Goal: Information Seeking & Learning: Learn about a topic

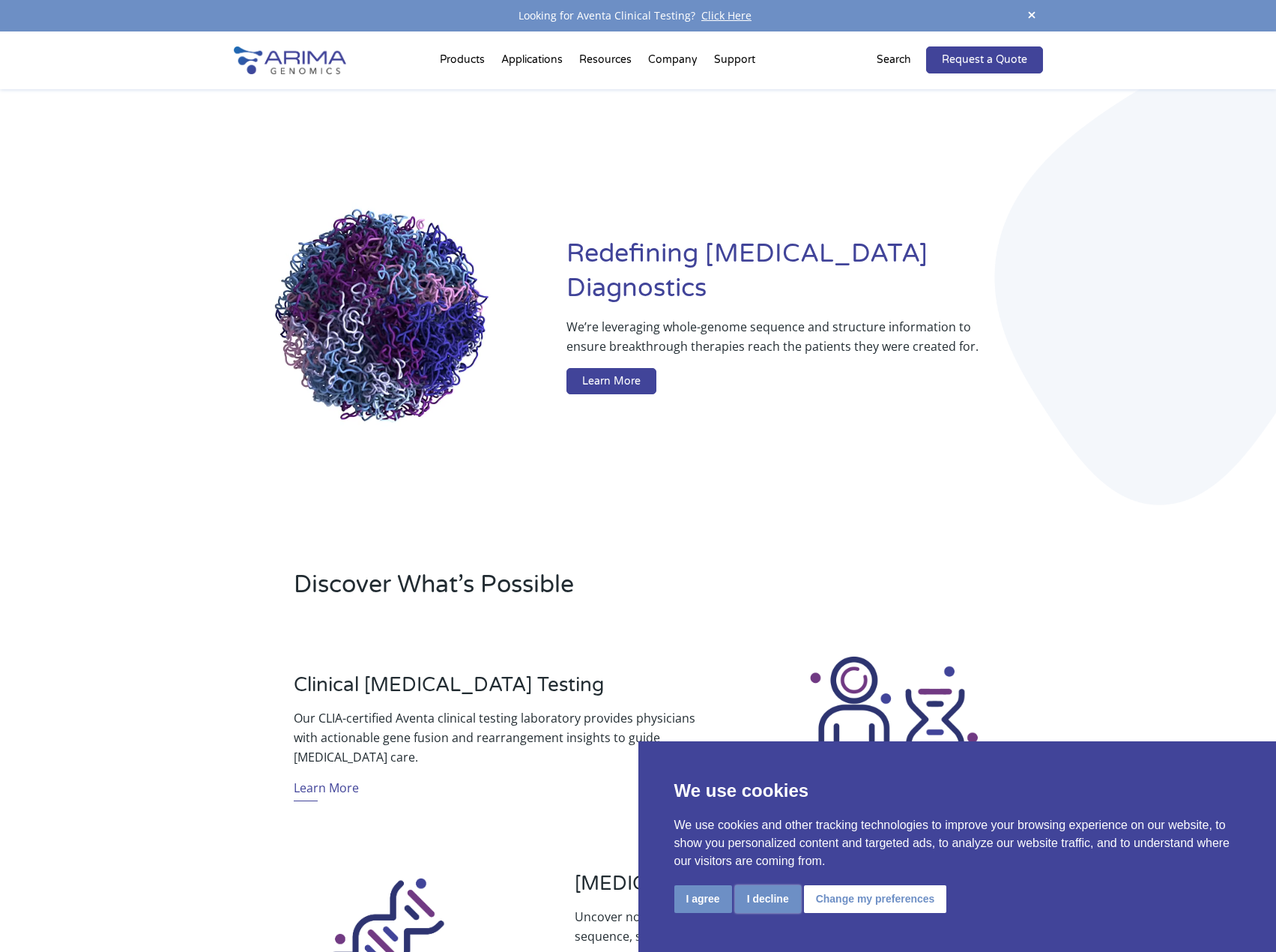
click at [777, 902] on button "I decline" at bounding box center [768, 899] width 66 height 27
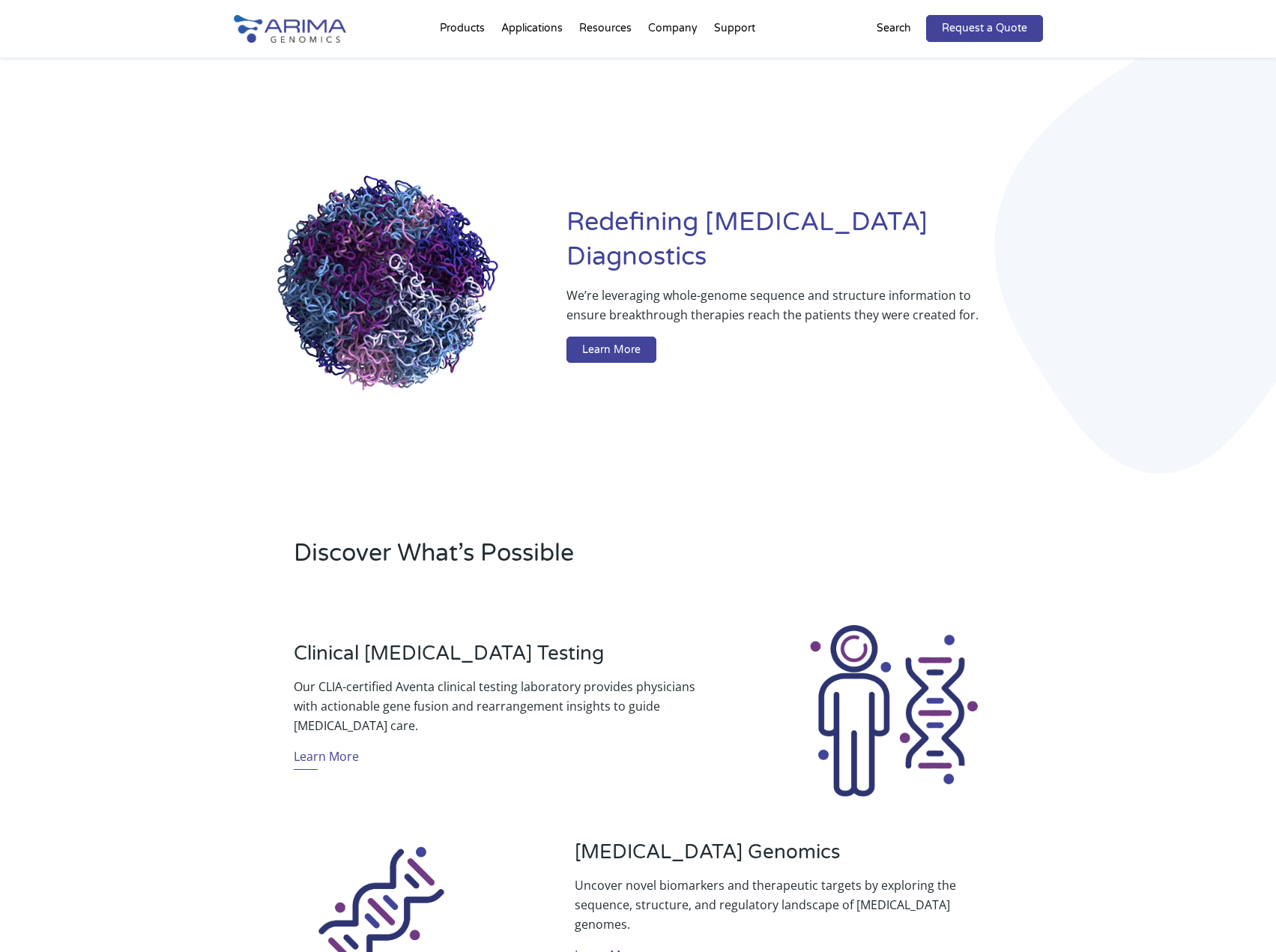
click at [1133, 198] on div "Redefining Cancer Diagnostics We’re leveraging whole-genome sequence and struct…" at bounding box center [638, 288] width 1276 height 460
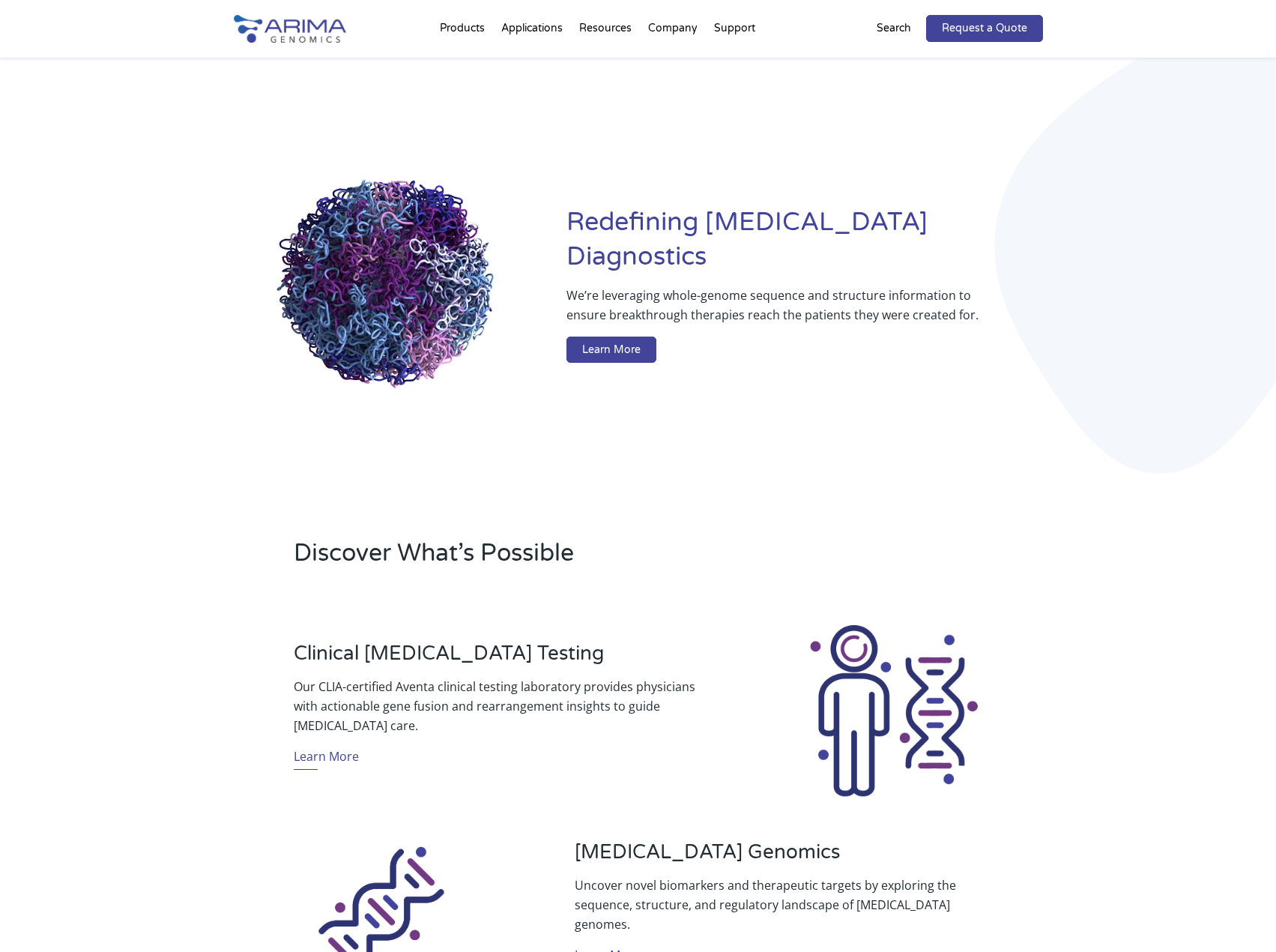
click at [328, 28] on img at bounding box center [290, 29] width 112 height 27
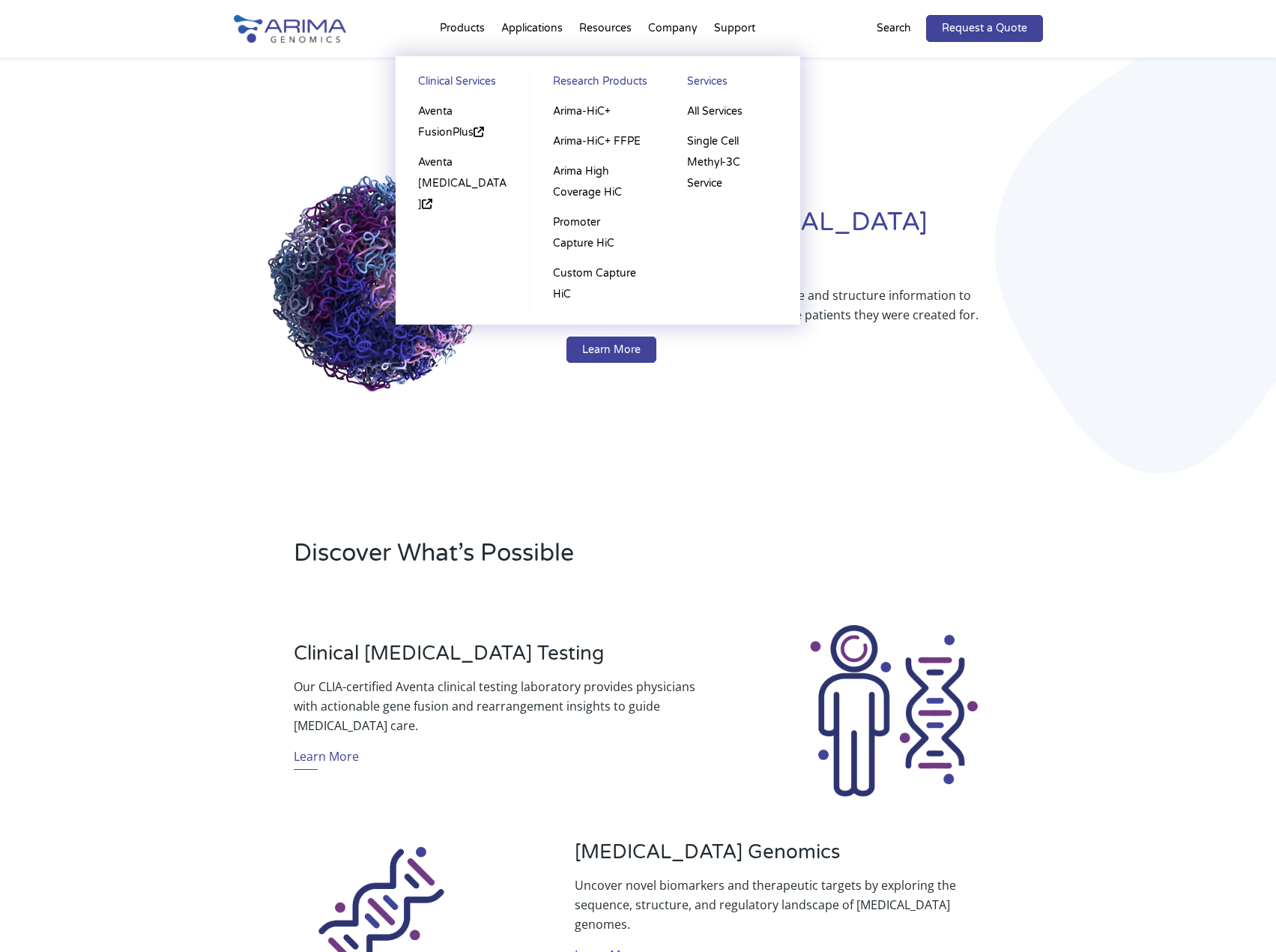
click at [457, 27] on li "Products Clinical Services Aventa FusionPlus Aventa Lymphoma Research Products …" at bounding box center [462, 31] width 61 height 51
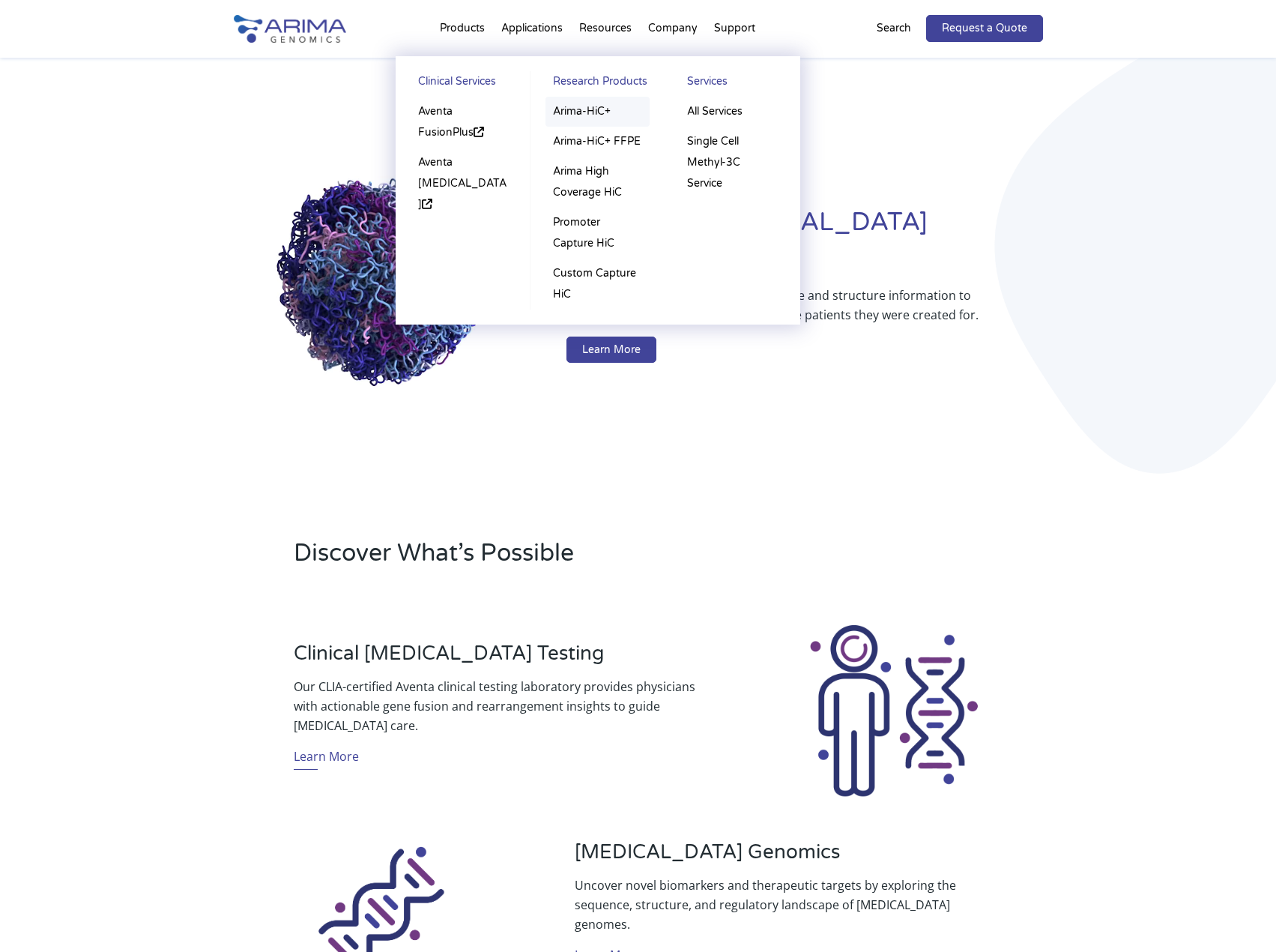
click at [581, 105] on link "Arima-HiC+" at bounding box center [597, 111] width 104 height 30
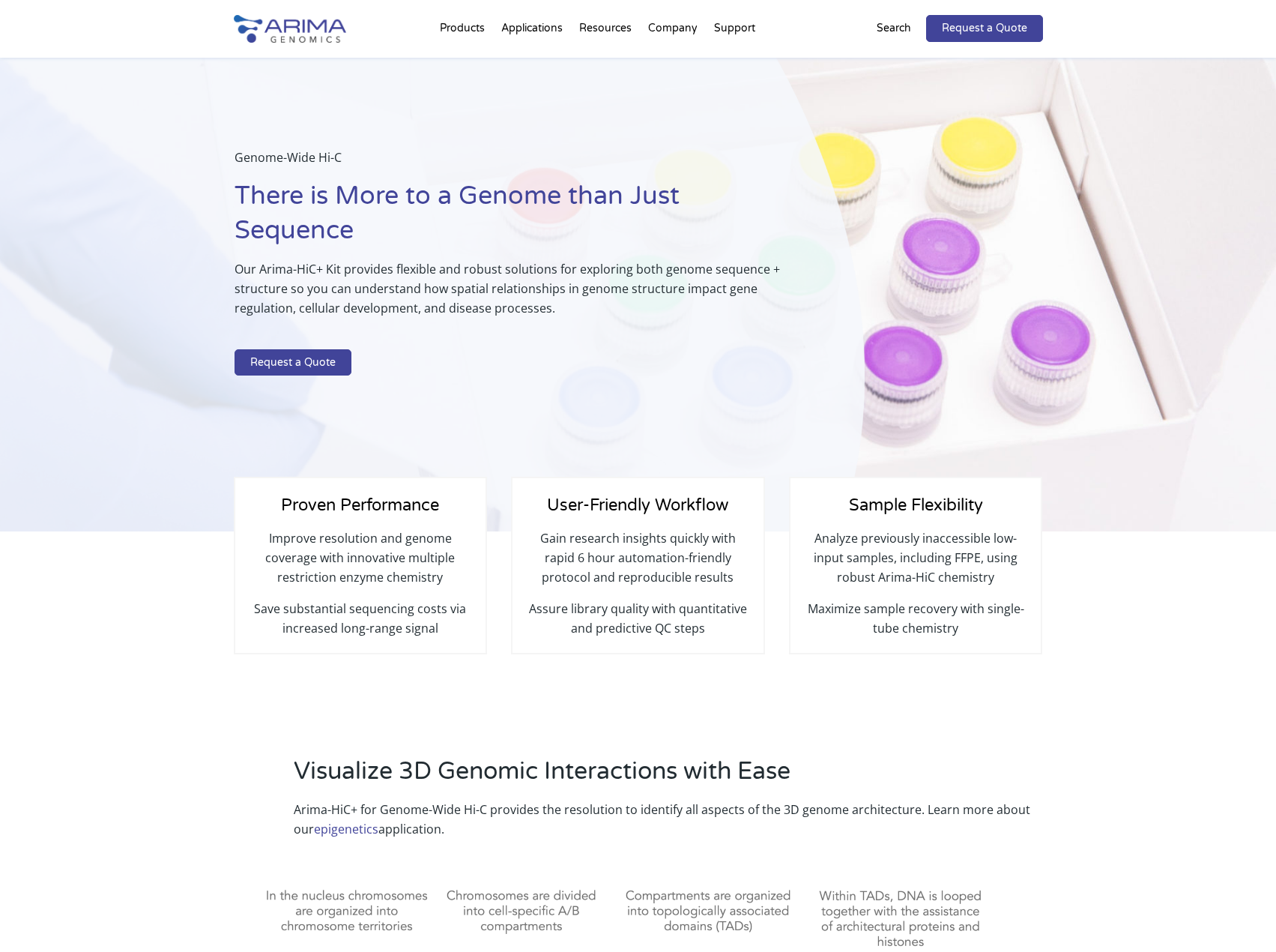
click at [1178, 202] on div "Genome-Wide Hi-C There is More to a Genome than Just Sequence Our Arima-HiC+ Ki…" at bounding box center [638, 295] width 1276 height 474
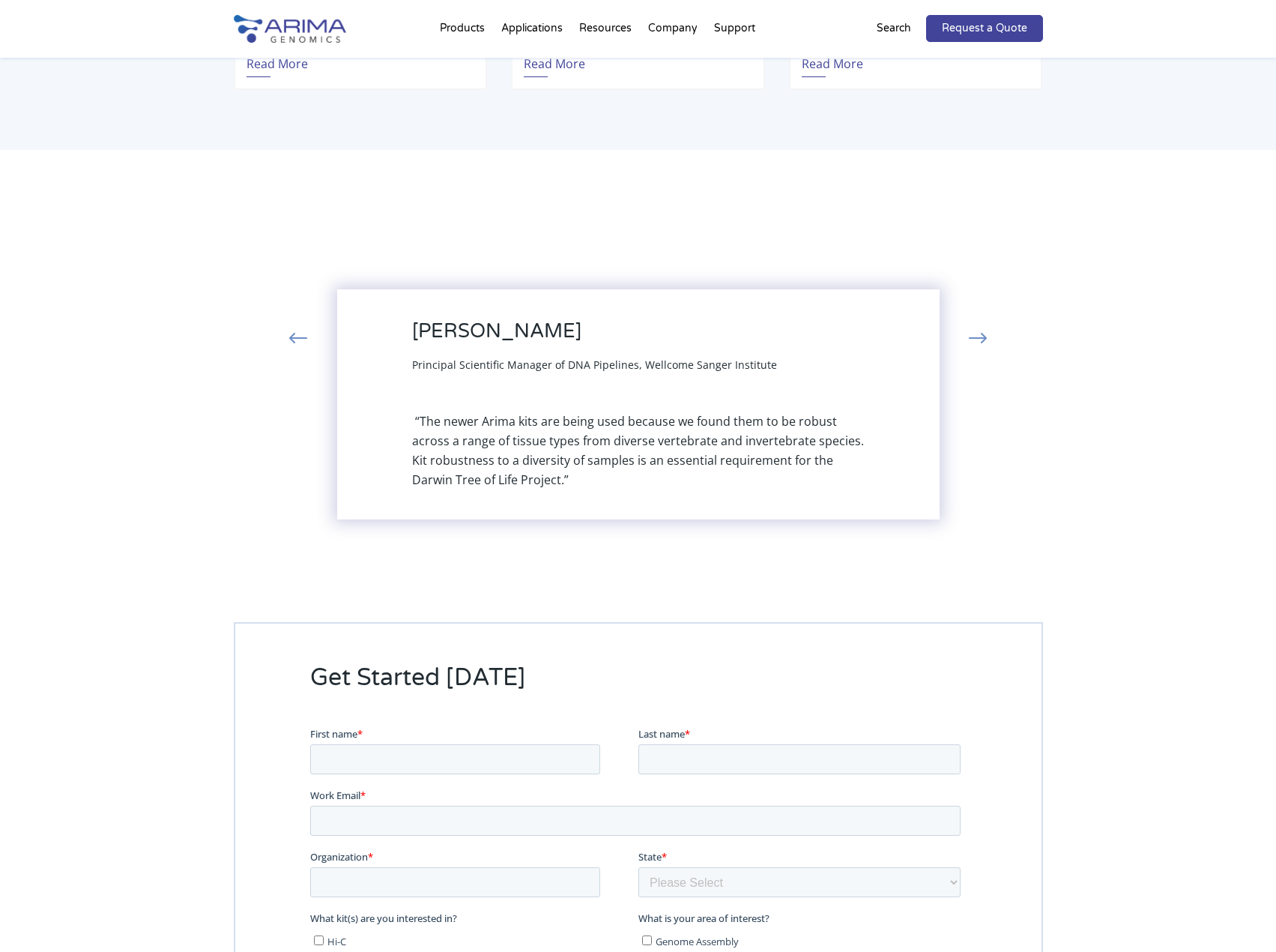
scroll to position [4186, 0]
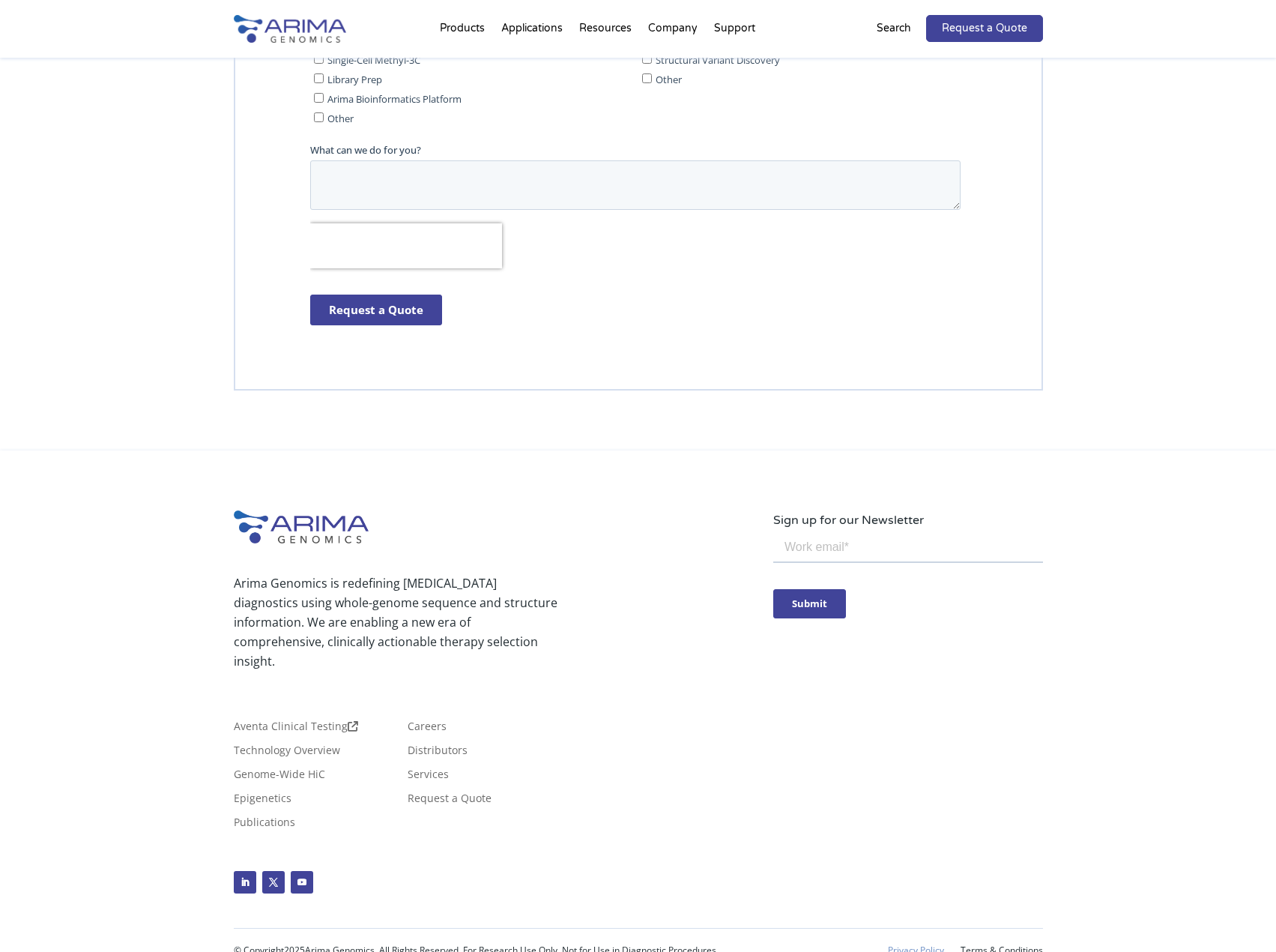
click at [919, 946] on link "Privacy Policy" at bounding box center [916, 950] width 56 height 10
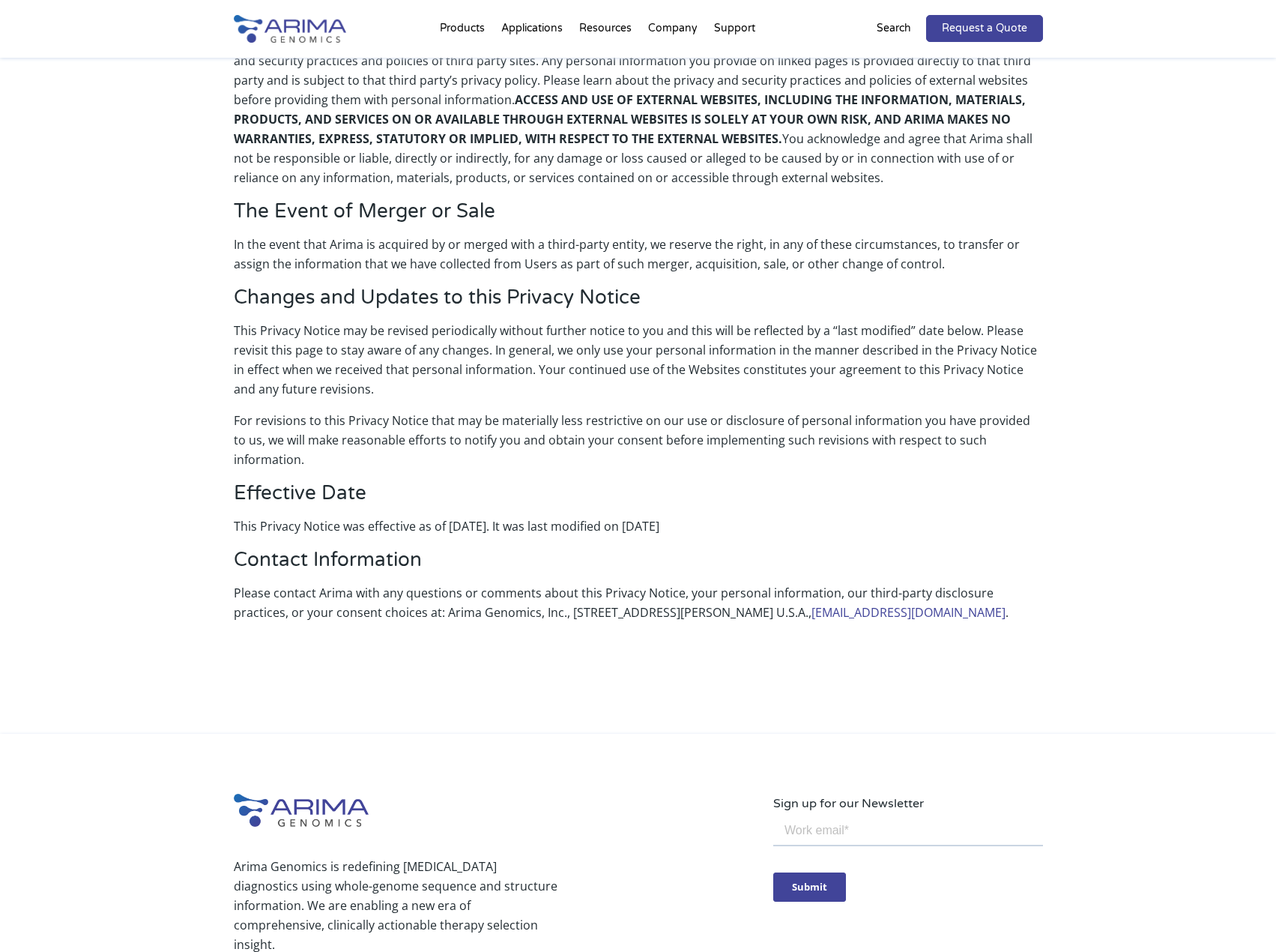
scroll to position [2818, 0]
drag, startPoint x: 491, startPoint y: 467, endPoint x: 732, endPoint y: 468, distance: 241.0
click at [732, 516] on p "This Privacy Notice was effective as of January 10, 2018. It was last modified …" at bounding box center [638, 531] width 809 height 31
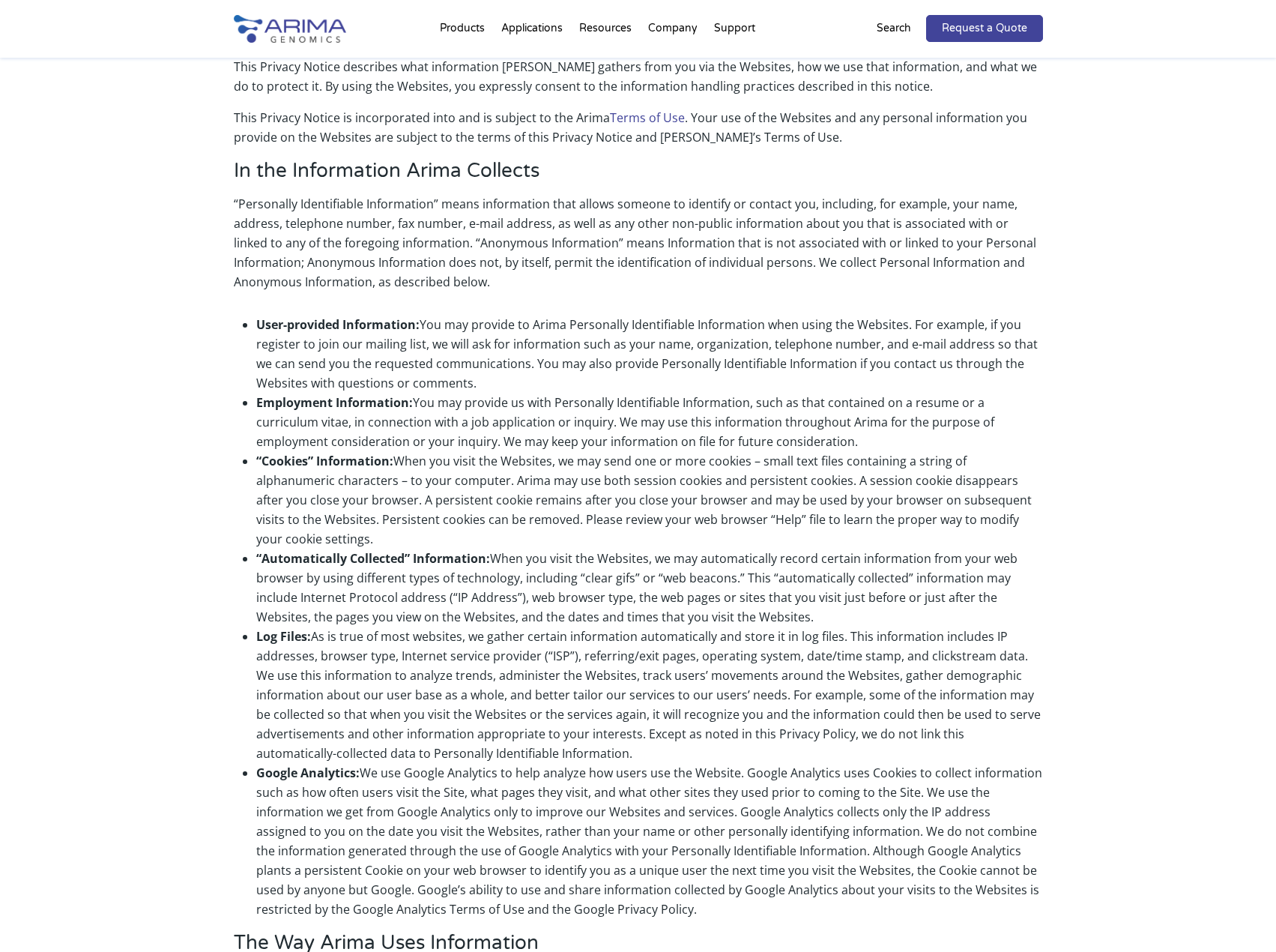
scroll to position [0, 0]
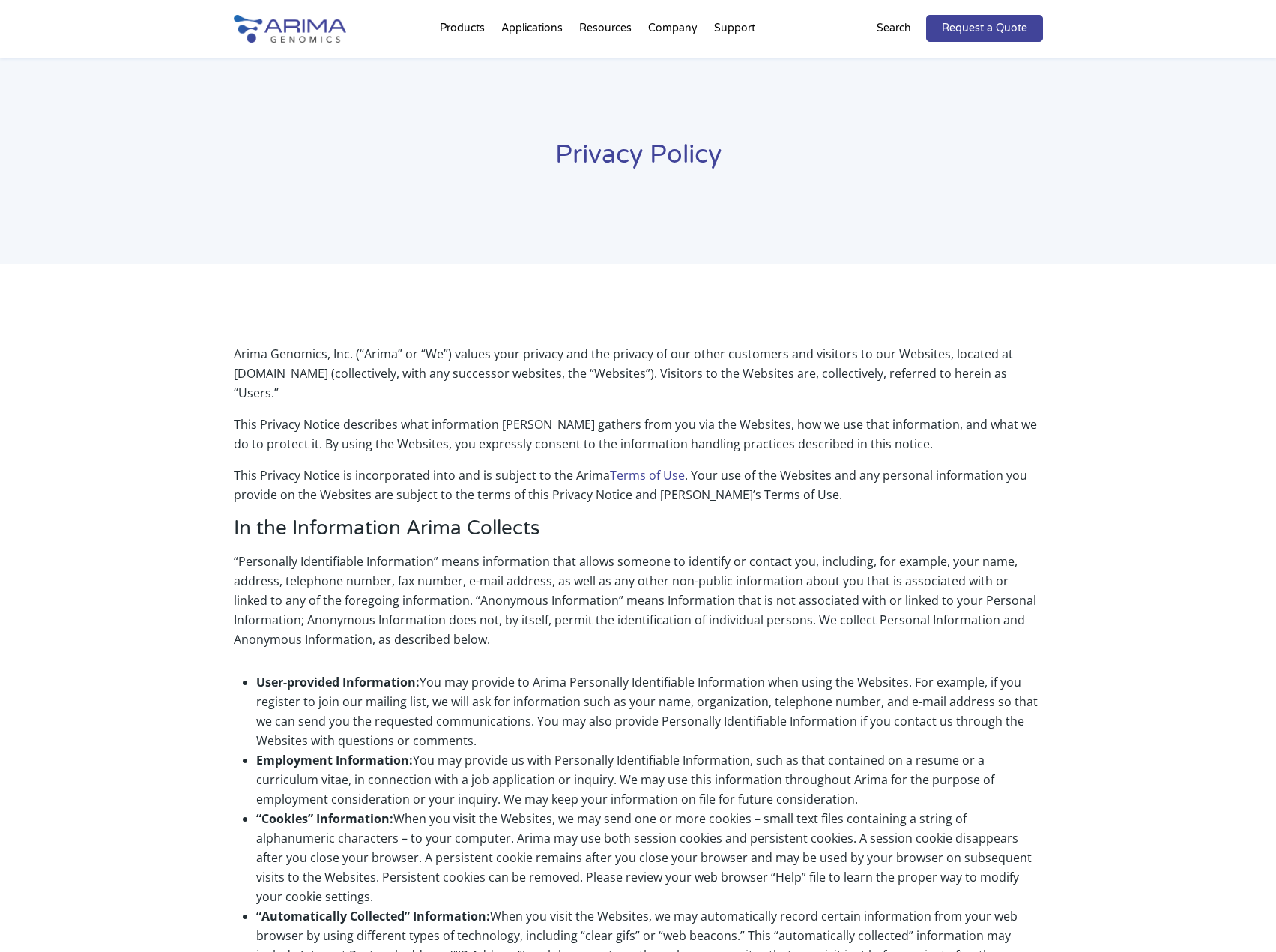
click at [1171, 111] on div "Privacy Policy" at bounding box center [638, 161] width 1276 height 207
click at [319, 27] on img at bounding box center [290, 29] width 112 height 27
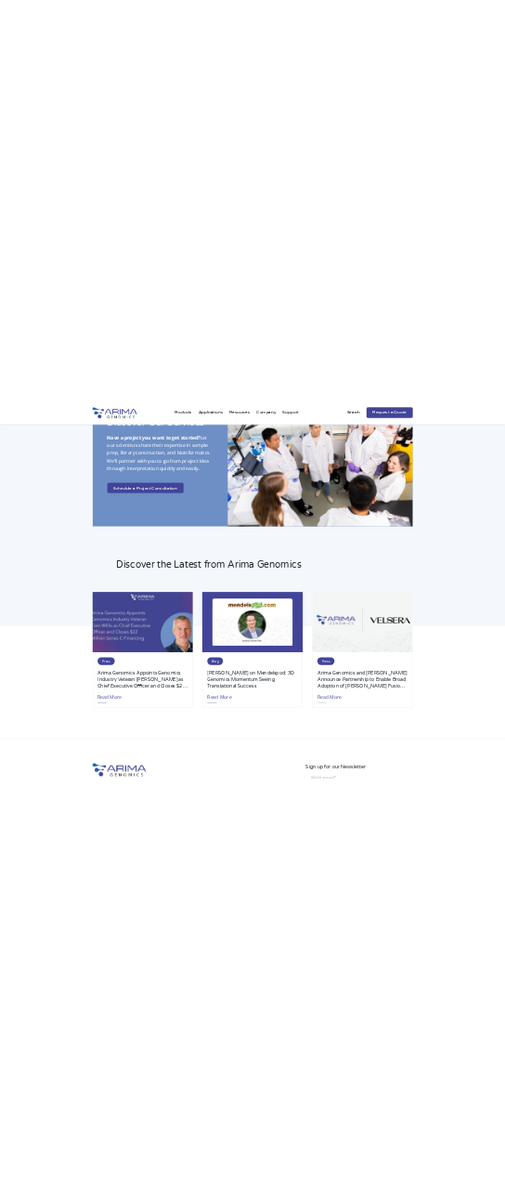
scroll to position [3996, 0]
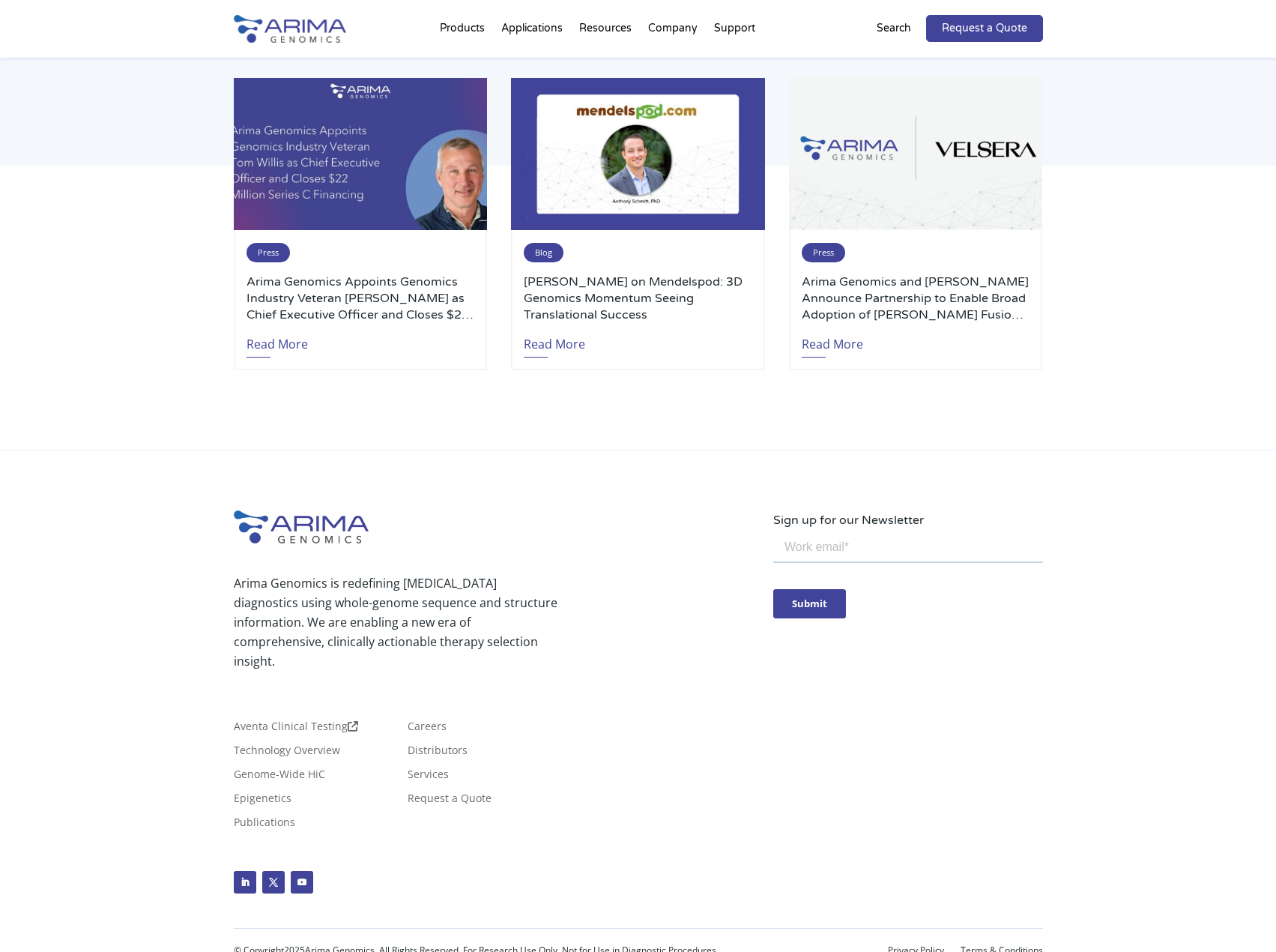
click at [878, 739] on div "Arima Genomics is redefining cancer diagnostics using whole-genome sequence and…" at bounding box center [638, 715] width 809 height 409
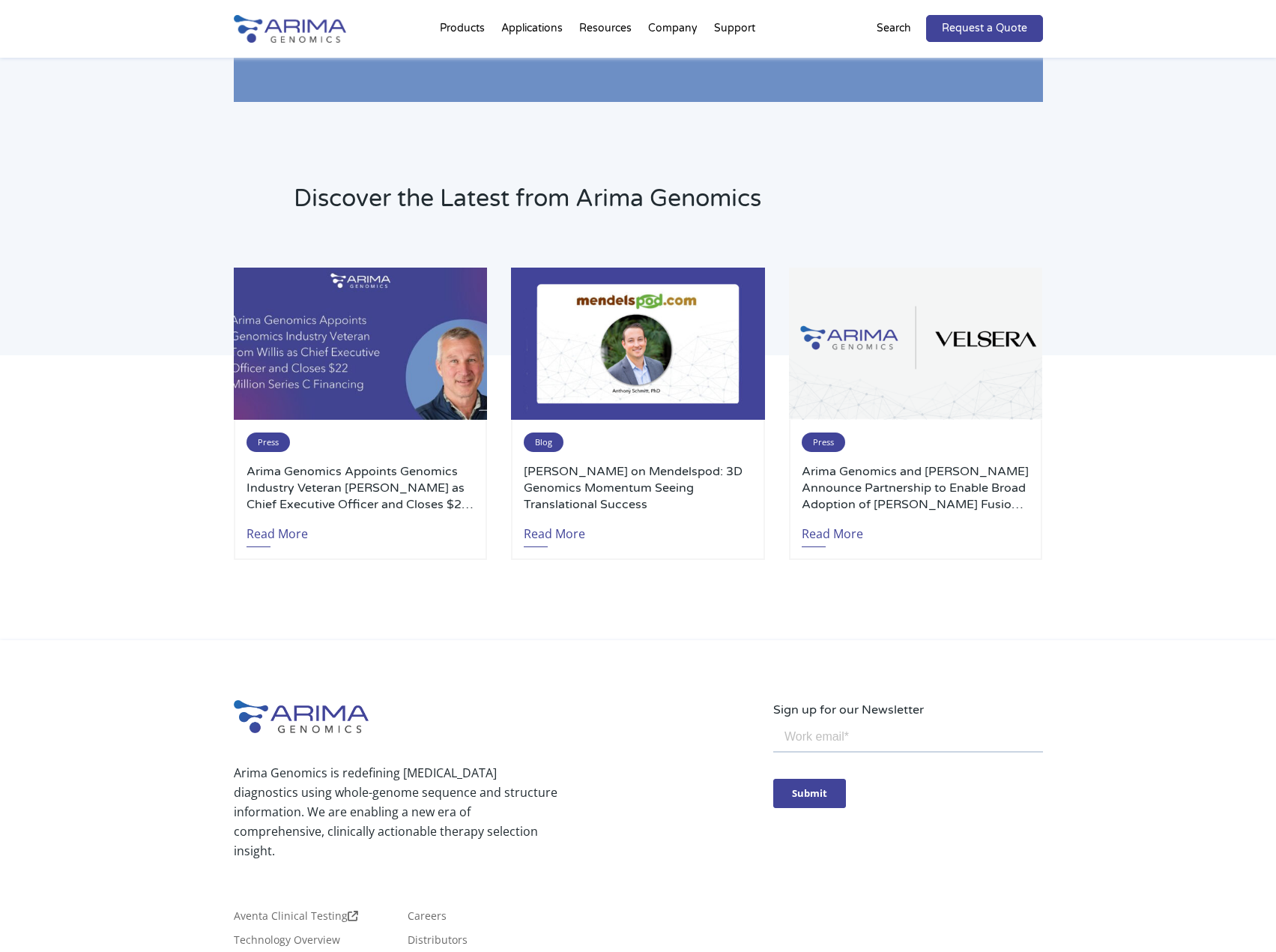
scroll to position [3255, 0]
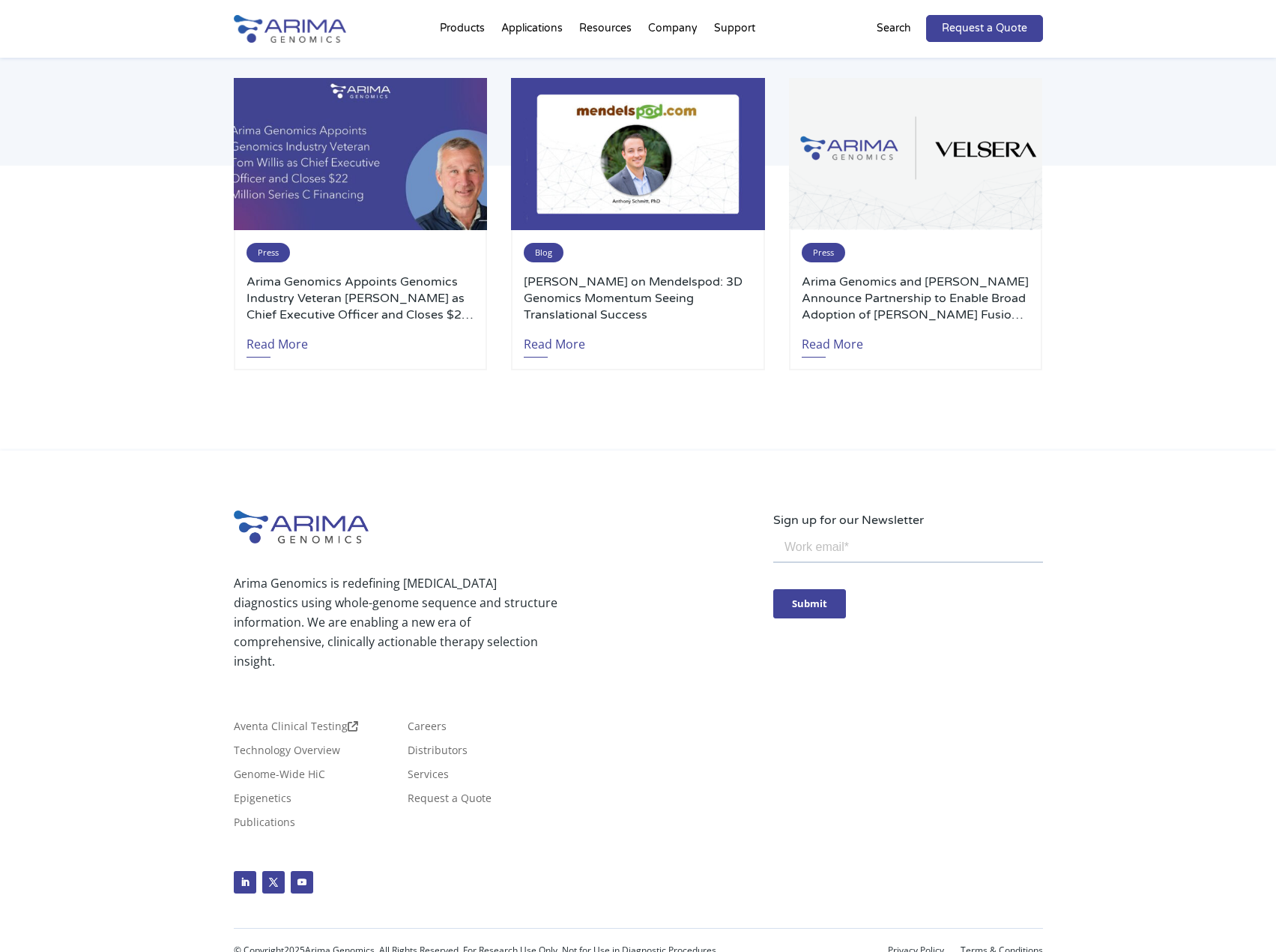
click at [1154, 690] on div "Arima Genomics is redefining [MEDICAL_DATA] diagnostics using whole-genome sequ…" at bounding box center [638, 711] width 1276 height 521
click at [913, 946] on link "Privacy Policy" at bounding box center [916, 950] width 56 height 10
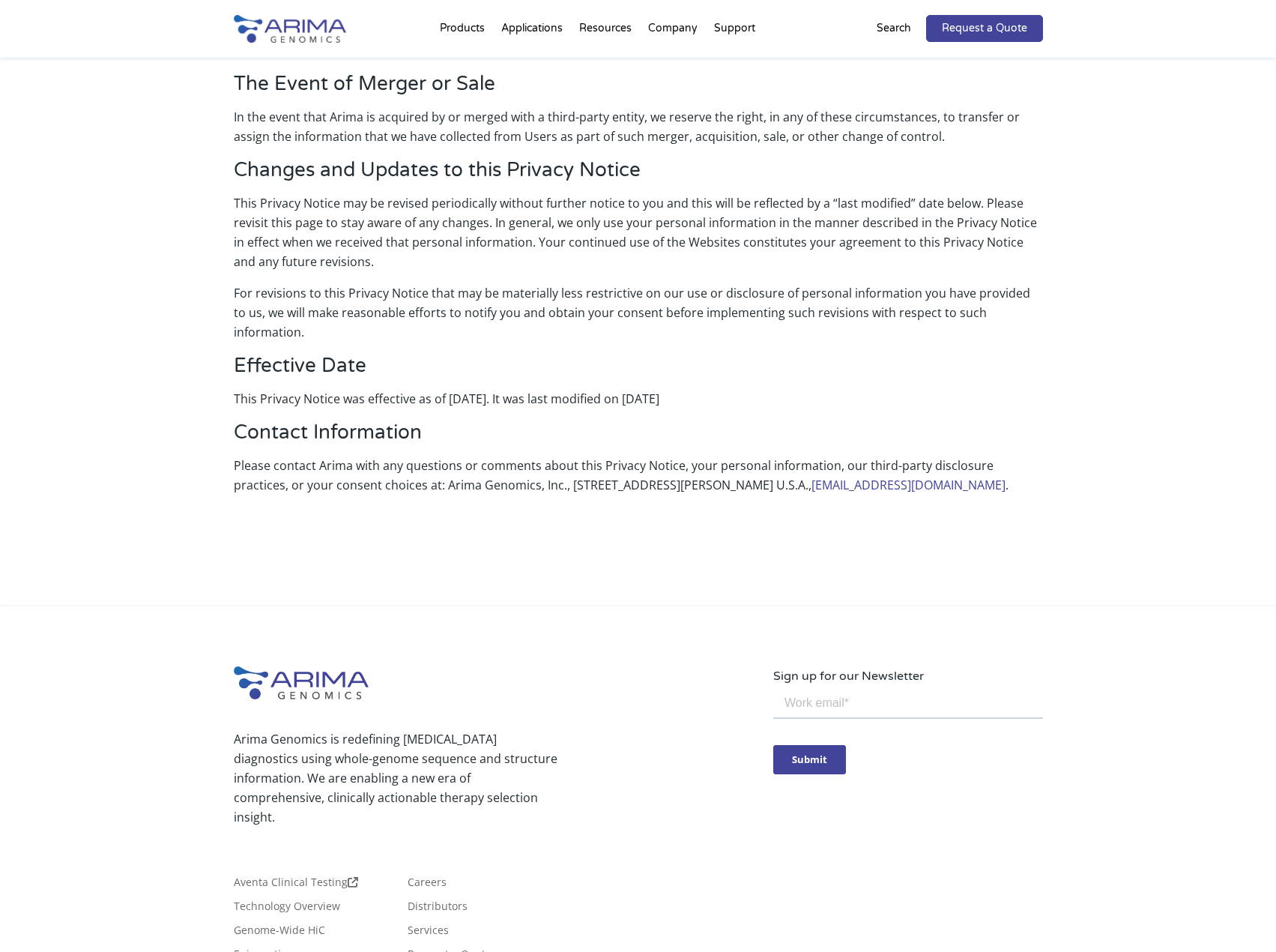
scroll to position [2936, 0]
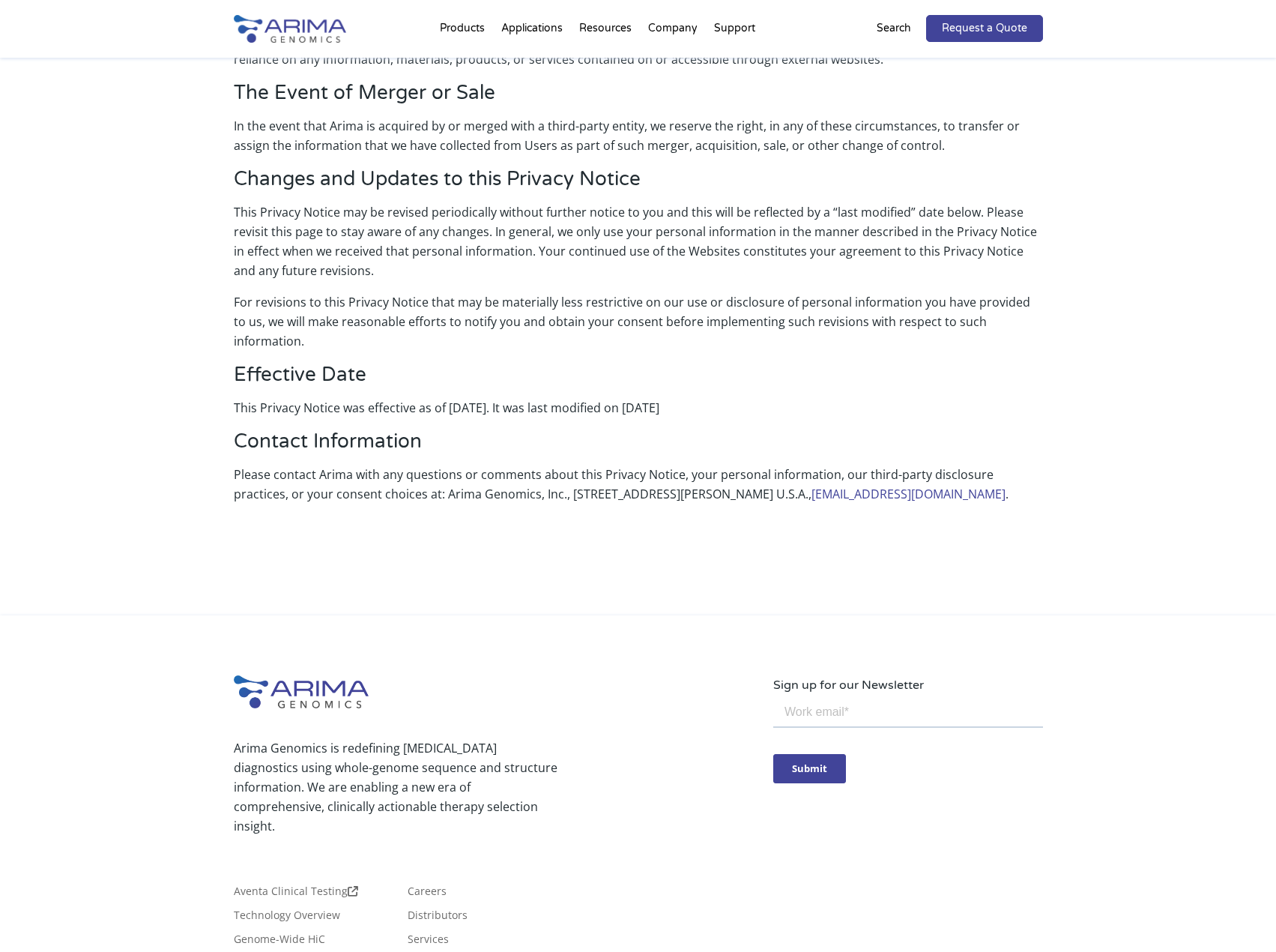
drag, startPoint x: 782, startPoint y: 507, endPoint x: 745, endPoint y: 451, distance: 67.1
click at [248, 738] on p "Arima Genomics is redefining [MEDICAL_DATA] diagnostics using whole-genome sequ…" at bounding box center [395, 787] width 323 height 98
drag, startPoint x: 248, startPoint y: 693, endPoint x: 290, endPoint y: 691, distance: 42.0
click at [290, 738] on p "Arima Genomics is redefining [MEDICAL_DATA] diagnostics using whole-genome sequ…" at bounding box center [395, 787] width 323 height 98
